Goal: Transaction & Acquisition: Purchase product/service

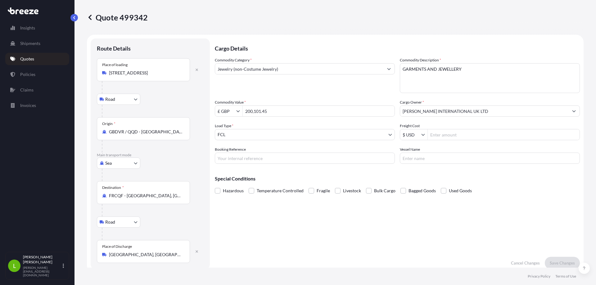
select select "Road"
select select "Sea"
select select "Road"
select select "2"
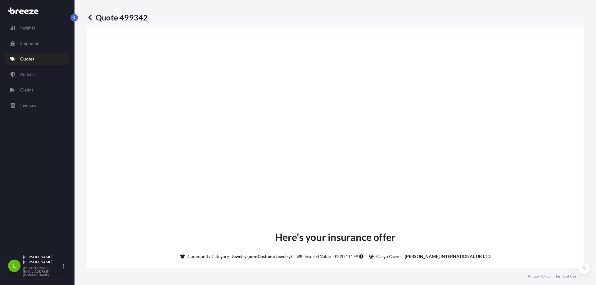
scroll to position [817, 0]
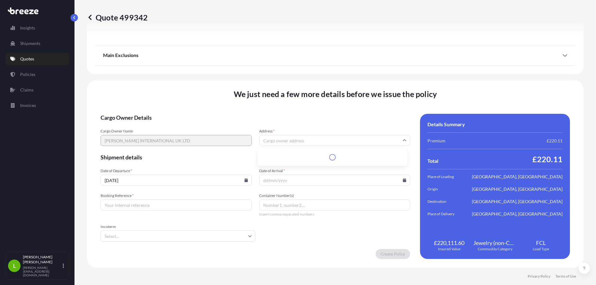
click at [296, 140] on input "Address *" at bounding box center [334, 140] width 151 height 11
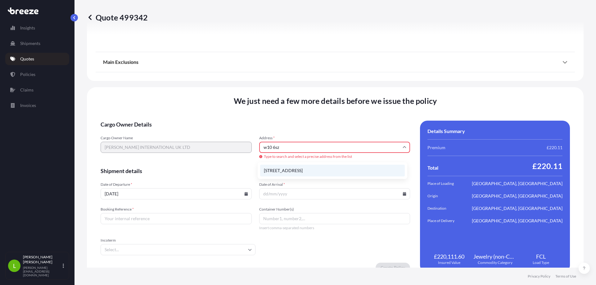
click at [310, 170] on li "[STREET_ADDRESS]" at bounding box center [332, 171] width 145 height 12
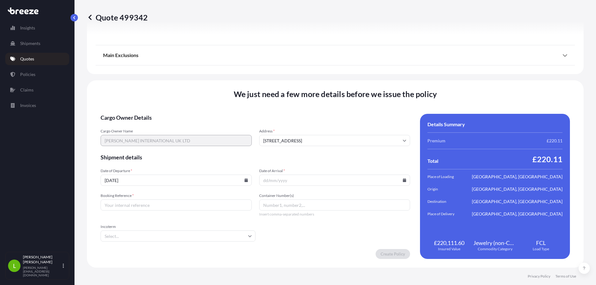
click at [261, 139] on input "[STREET_ADDRESS]" at bounding box center [334, 140] width 151 height 11
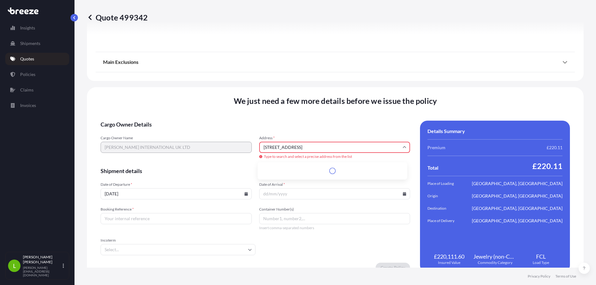
click at [359, 149] on input "[STREET_ADDRESS]" at bounding box center [334, 147] width 151 height 11
click at [306, 184] on li "[STREET_ADDRESS]" at bounding box center [332, 184] width 145 height 12
type input "[STREET_ADDRESS]"
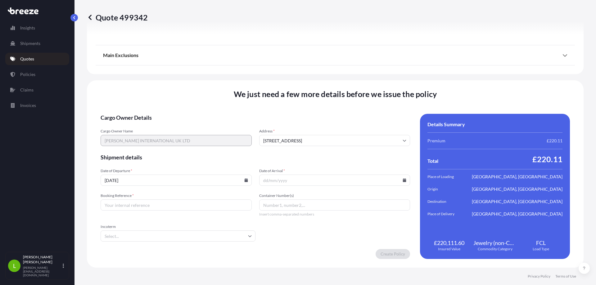
click at [298, 178] on input "Date of Arrival *" at bounding box center [334, 180] width 151 height 11
click at [403, 181] on icon at bounding box center [404, 180] width 3 height 4
click at [317, 149] on button "1" at bounding box center [314, 146] width 10 height 10
type input "[DATE]"
click at [132, 205] on input "Booking Reference *" at bounding box center [176, 205] width 151 height 11
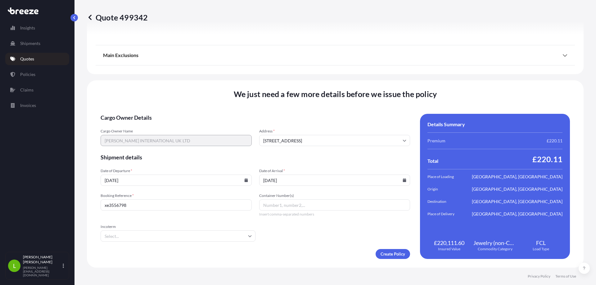
drag, startPoint x: 110, startPoint y: 205, endPoint x: 92, endPoint y: 207, distance: 17.2
click at [92, 207] on div "We just need a few more details before we issue the policy Cargo Owner Details …" at bounding box center [335, 173] width 497 height 187
type input "XE3556798"
click at [135, 238] on input "Incoterm" at bounding box center [178, 236] width 155 height 11
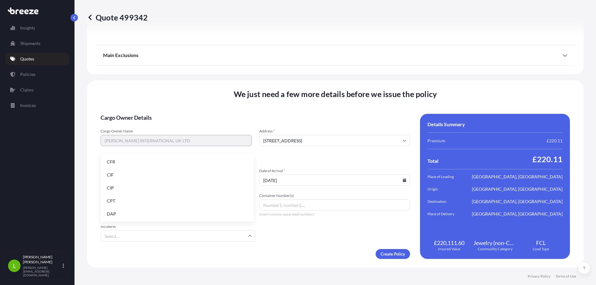
click at [311, 256] on div "Create Policy" at bounding box center [255, 254] width 309 height 10
click at [301, 206] on input "Container Number(s)" at bounding box center [334, 205] width 151 height 11
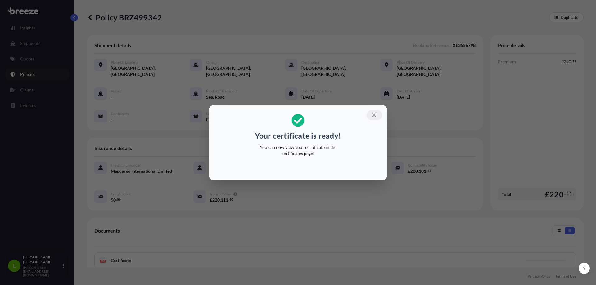
click at [374, 116] on icon "button" at bounding box center [375, 115] width 6 height 6
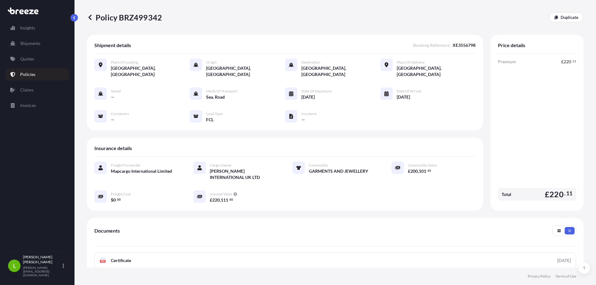
click at [28, 74] on p "Policies" at bounding box center [27, 74] width 15 height 6
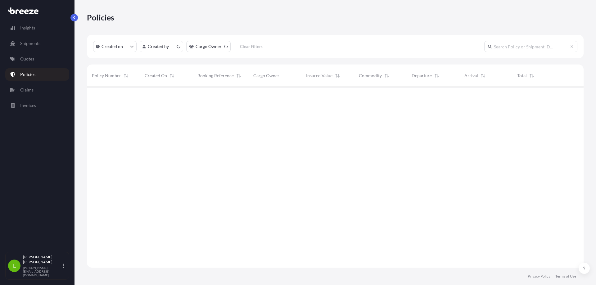
scroll to position [180, 492]
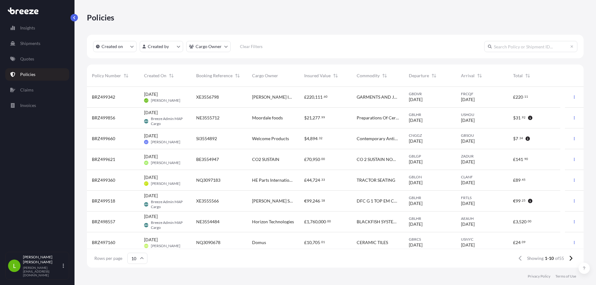
click at [236, 97] on div "XE3556798" at bounding box center [219, 97] width 46 height 6
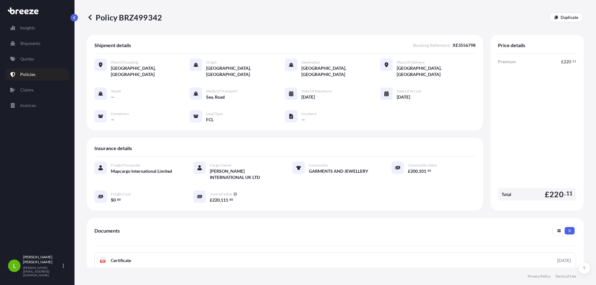
scroll to position [88, 0]
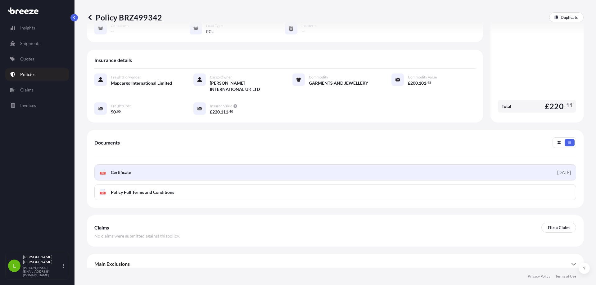
click at [150, 165] on link "PDF Certificate [DATE]" at bounding box center [335, 173] width 482 height 16
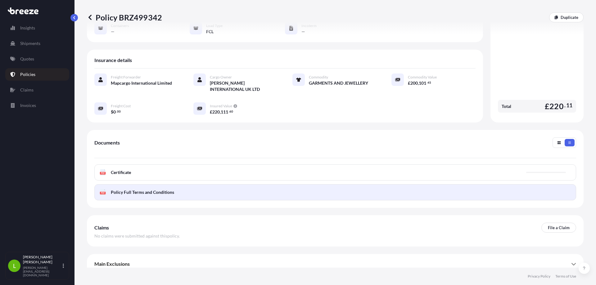
click at [148, 189] on span "Policy Full Terms and Conditions" at bounding box center [142, 192] width 63 height 6
